Goal: Find specific page/section: Find specific page/section

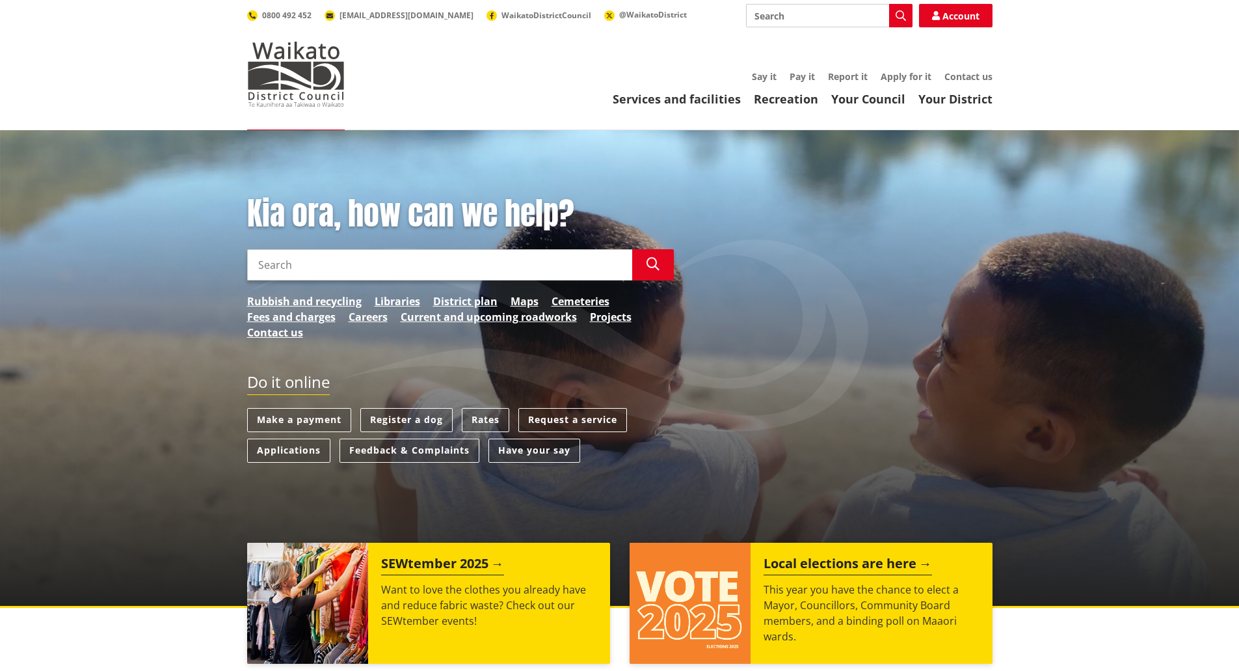
click at [463, 297] on link "District plan" at bounding box center [465, 301] width 64 height 16
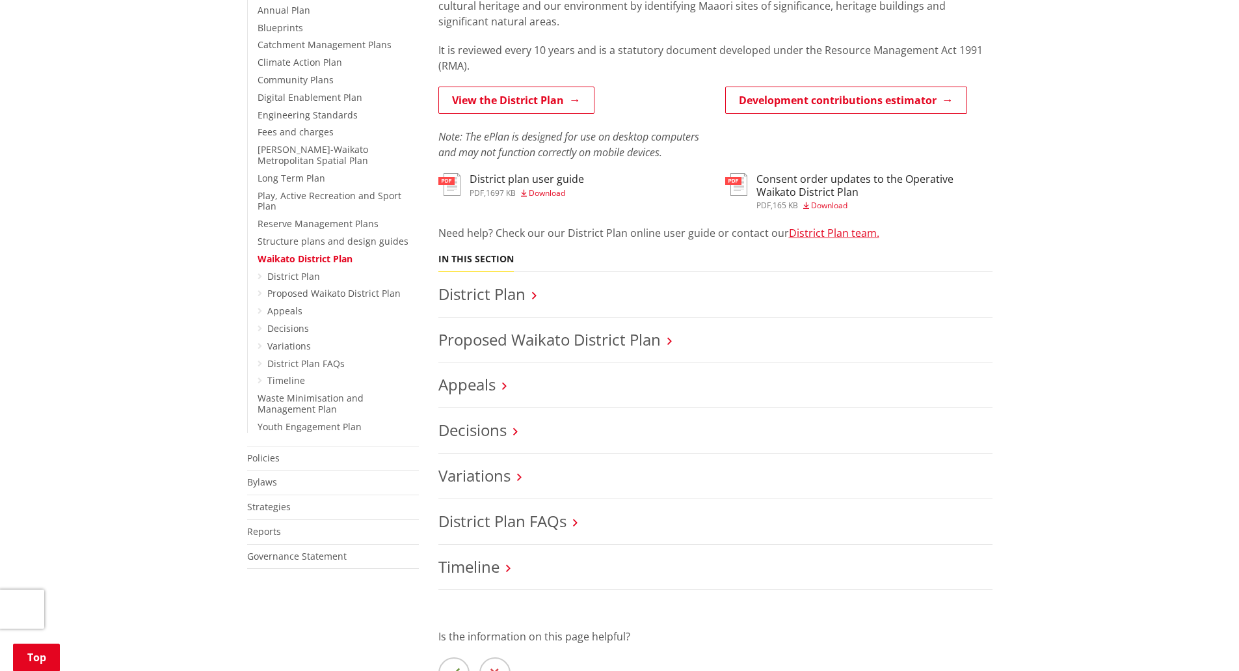
scroll to position [325, 0]
click at [502, 99] on link "View the District Plan" at bounding box center [516, 99] width 156 height 27
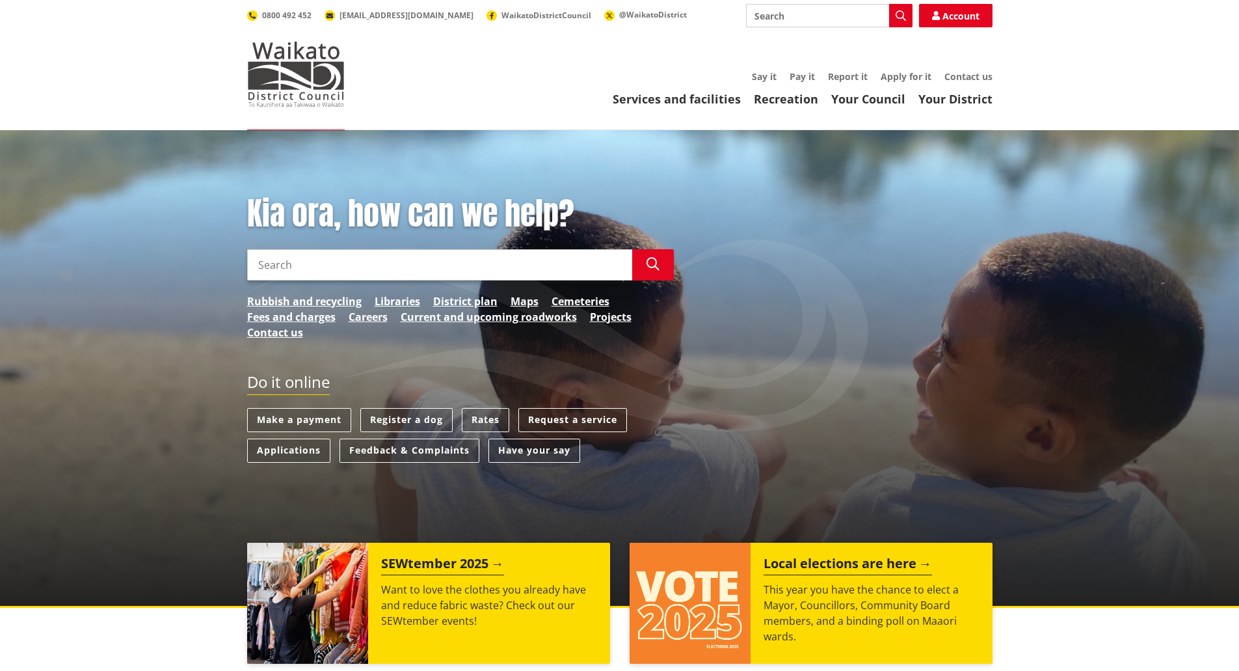
click at [469, 303] on link "District plan" at bounding box center [465, 301] width 64 height 16
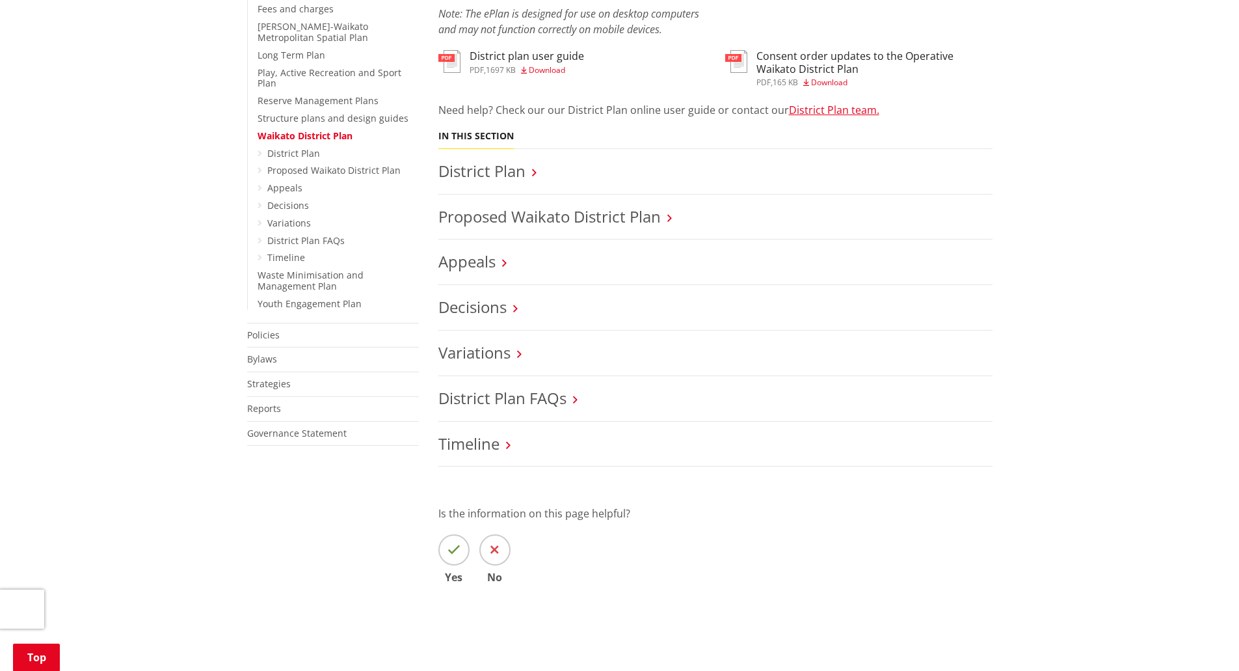
scroll to position [455, 0]
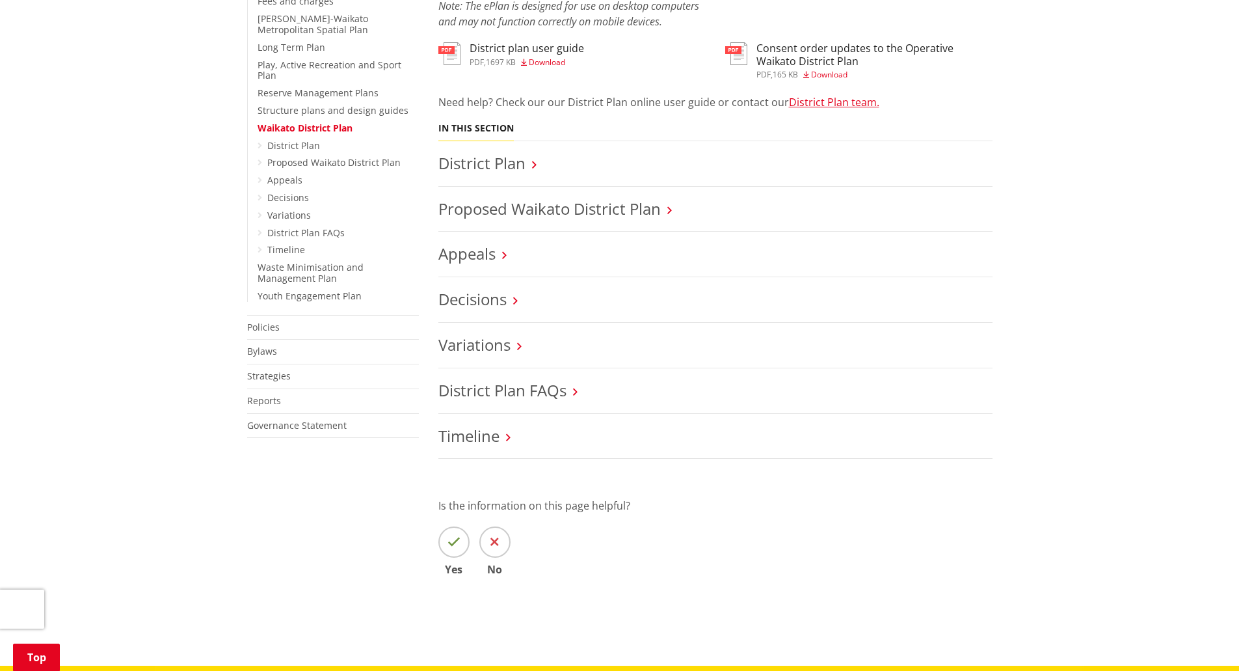
click at [488, 156] on link "District Plan" at bounding box center [481, 162] width 87 height 21
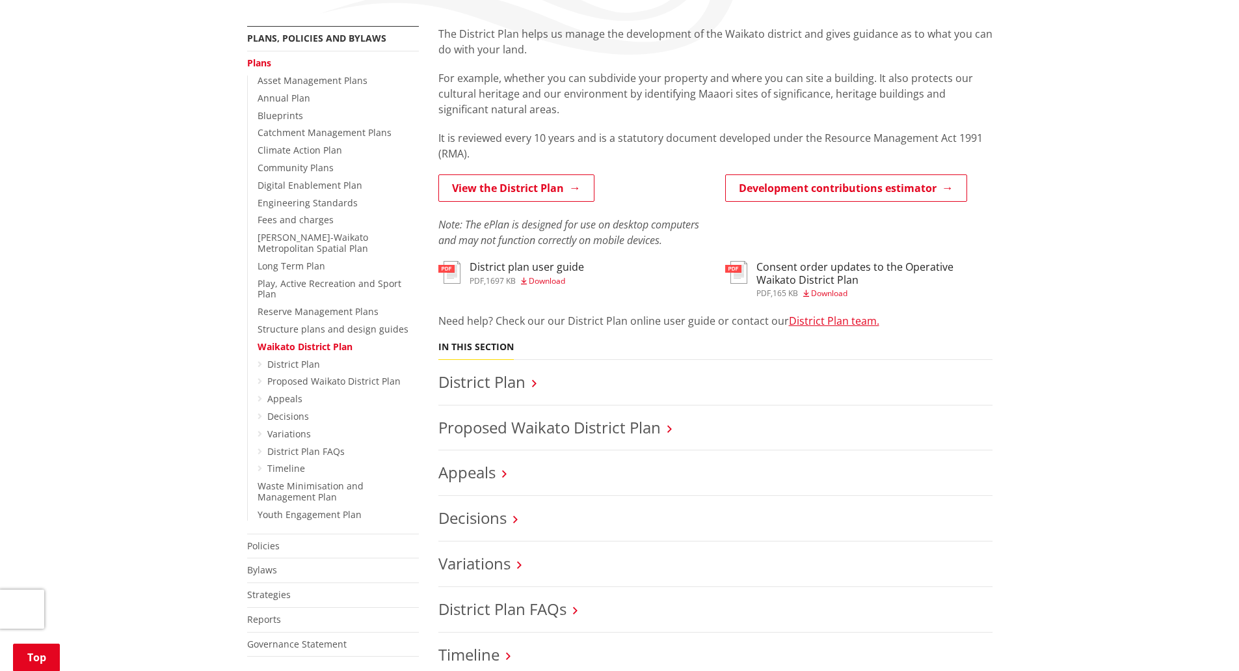
scroll to position [260, 0]
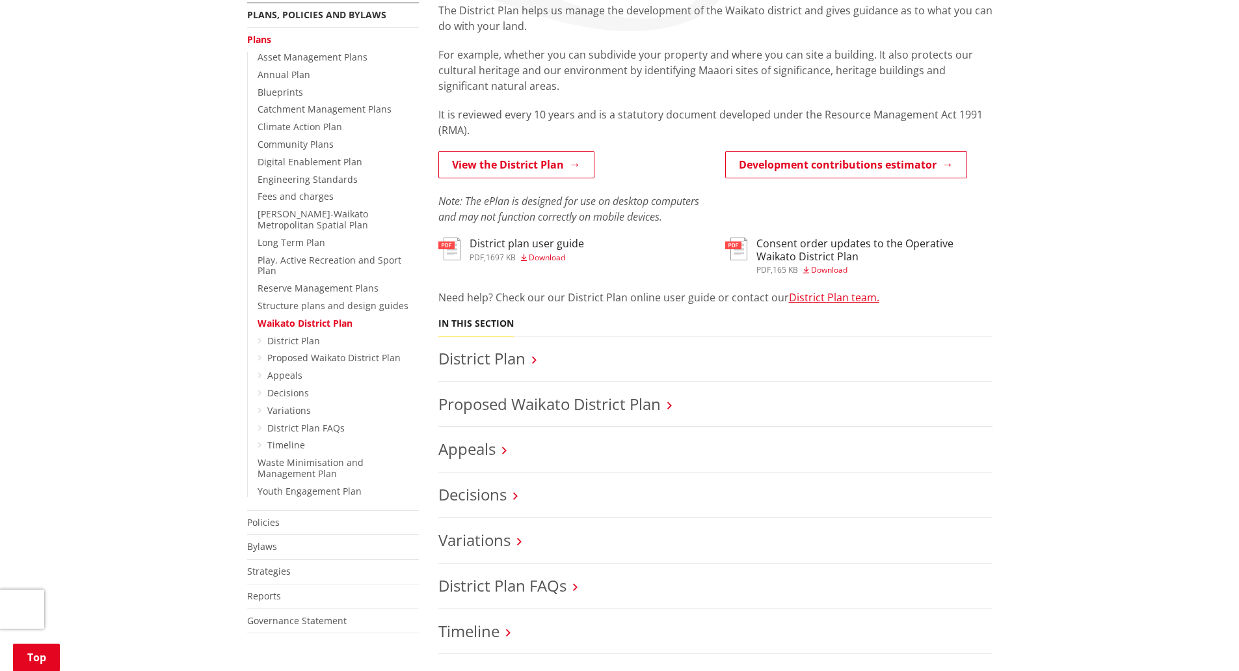
click at [321, 317] on link "Waikato District Plan" at bounding box center [305, 323] width 95 height 12
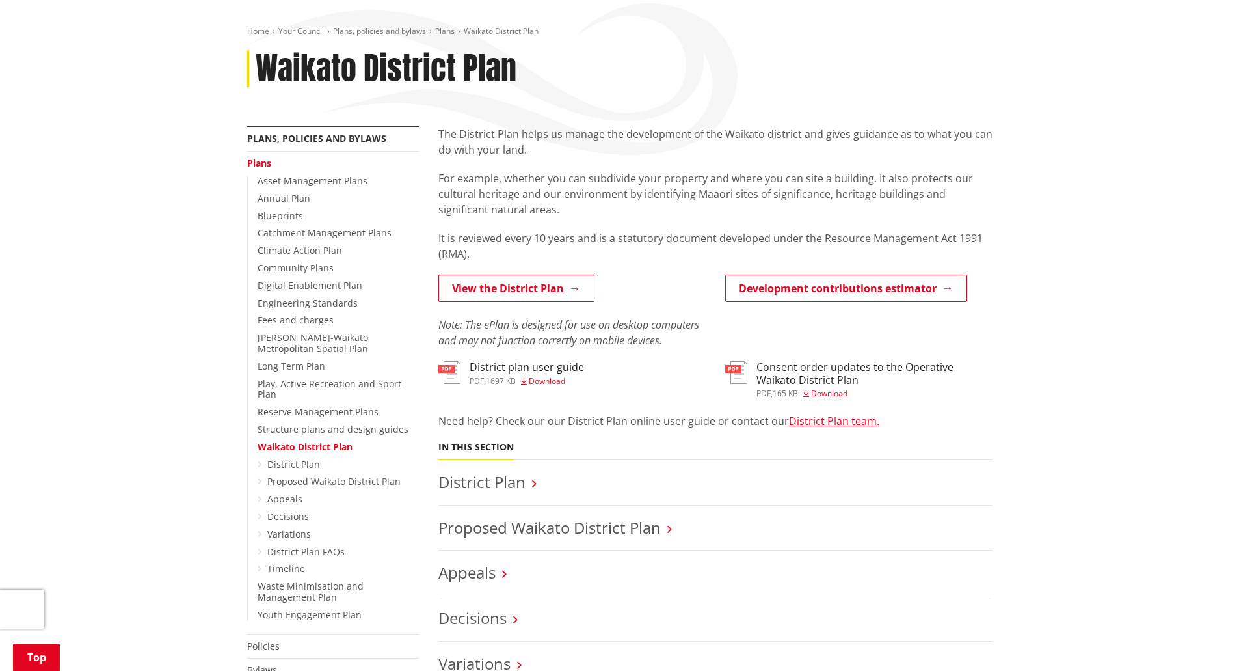
scroll to position [390, 0]
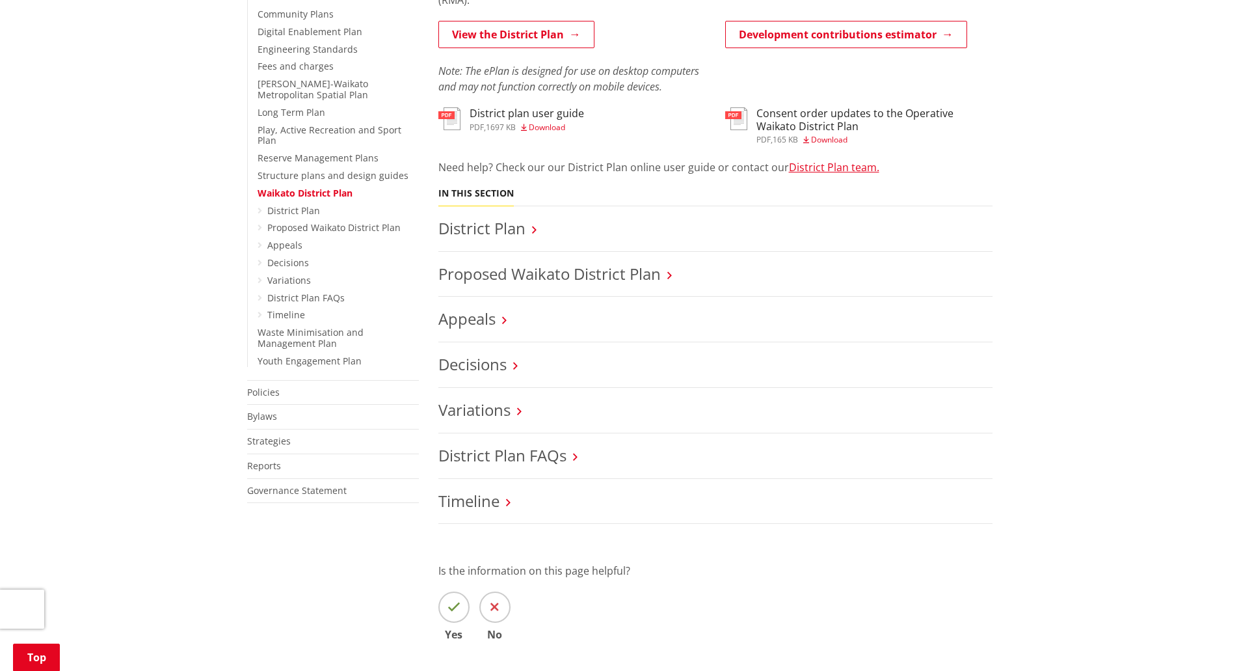
click at [521, 220] on link "District Plan" at bounding box center [481, 227] width 87 height 21
